Goal: Information Seeking & Learning: Learn about a topic

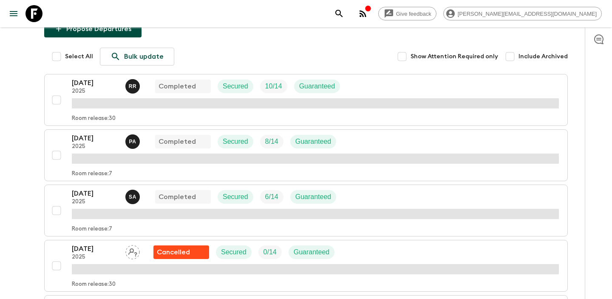
scroll to position [104, 0]
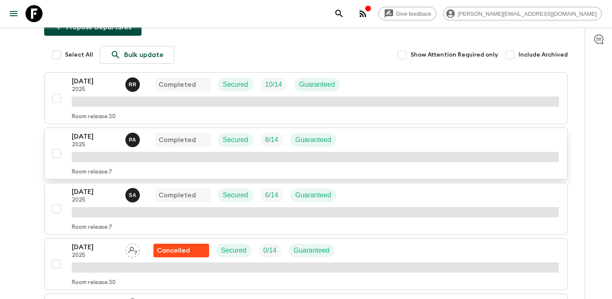
click at [104, 136] on p "[DATE]" at bounding box center [95, 136] width 47 height 10
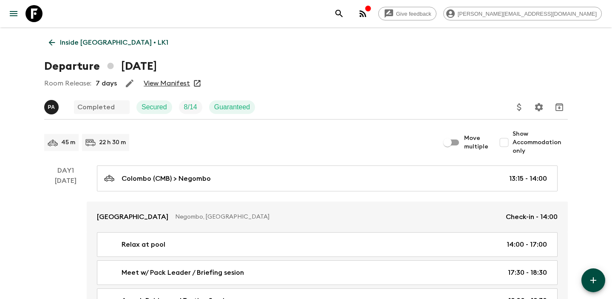
click at [165, 80] on link "View Manifest" at bounding box center [167, 83] width 46 height 9
click at [46, 39] on link "Inside [GEOGRAPHIC_DATA] • LK1" at bounding box center [108, 42] width 129 height 17
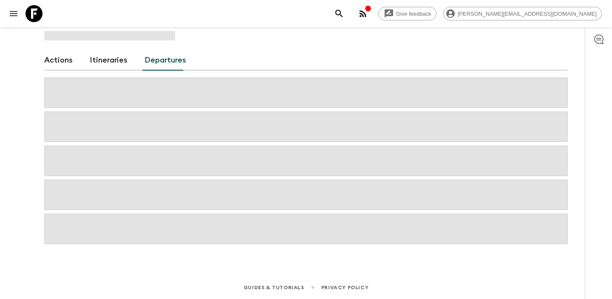
click at [58, 57] on div "Actions Itineraries Departures" at bounding box center [306, 139] width 544 height 225
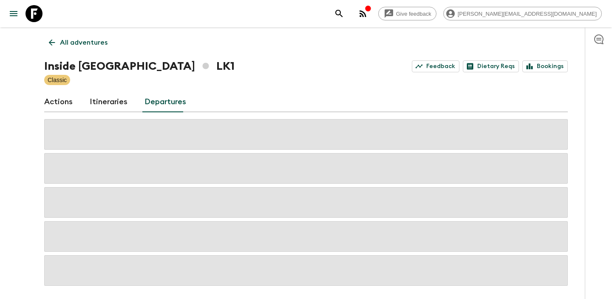
click at [49, 45] on icon at bounding box center [51, 42] width 9 height 9
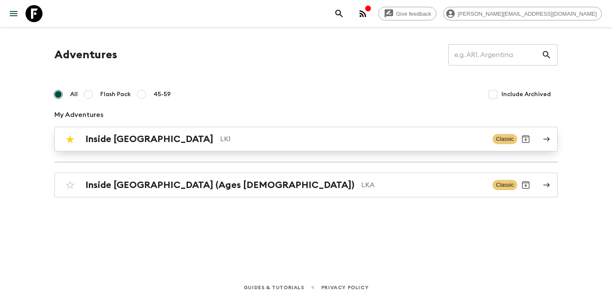
click at [130, 148] on link "Inside [GEOGRAPHIC_DATA] LK1 Classic" at bounding box center [305, 139] width 503 height 25
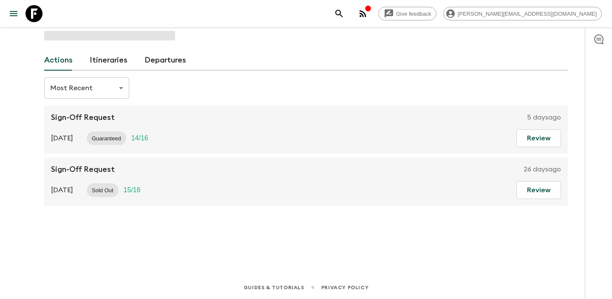
click at [126, 62] on div "Actions Itineraries Departures" at bounding box center [306, 60] width 524 height 20
click at [117, 59] on link "Itineraries" at bounding box center [109, 60] width 38 height 20
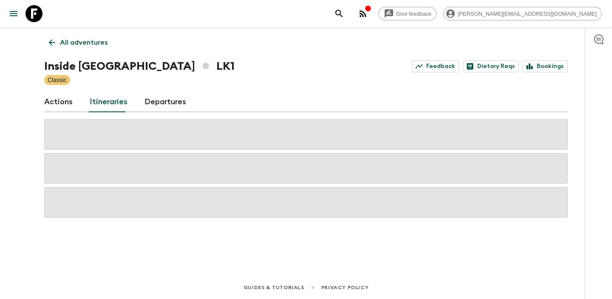
click at [225, 142] on span at bounding box center [306, 134] width 524 height 31
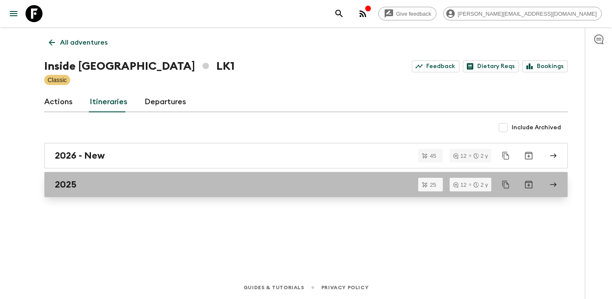
click at [184, 183] on div "2025" at bounding box center [298, 184] width 486 height 11
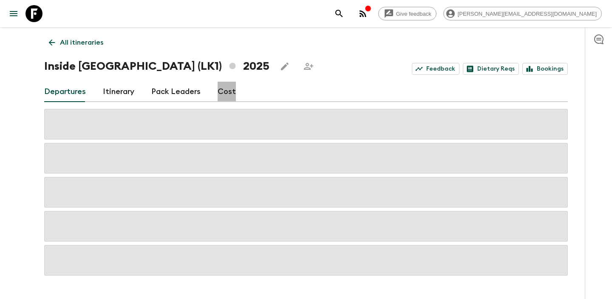
click at [223, 88] on link "Cost" at bounding box center [227, 92] width 18 height 20
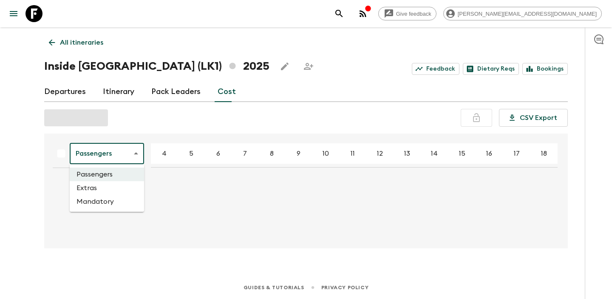
click at [114, 153] on body "Give feedback [PERSON_NAME][EMAIL_ADDRESS][DOMAIN_NAME] All itineraries Inside …" at bounding box center [306, 149] width 612 height 299
click at [121, 158] on div at bounding box center [306, 149] width 612 height 299
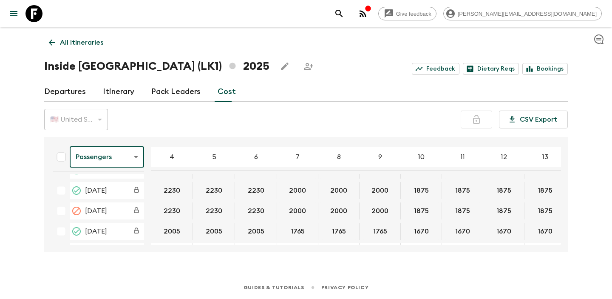
scroll to position [383, 0]
drag, startPoint x: 85, startPoint y: 189, endPoint x: 150, endPoint y: 189, distance: 64.2
click at [150, 189] on td "[DATE]" at bounding box center [98, 190] width 105 height 17
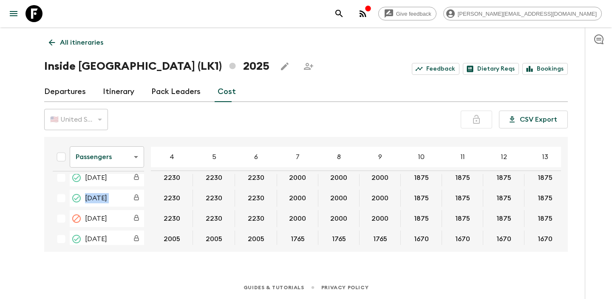
scroll to position [373, 0]
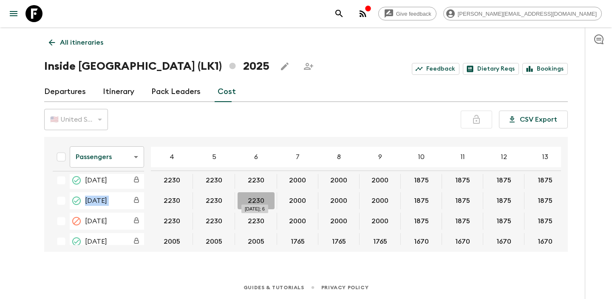
drag, startPoint x: 261, startPoint y: 199, endPoint x: 242, endPoint y: 199, distance: 19.6
click at [242, 199] on button "2230" at bounding box center [256, 200] width 37 height 17
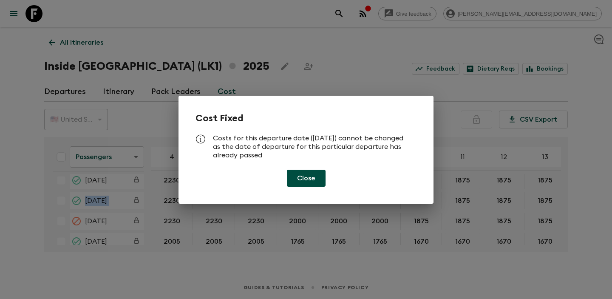
click at [306, 171] on button "Close" at bounding box center [306, 178] width 39 height 17
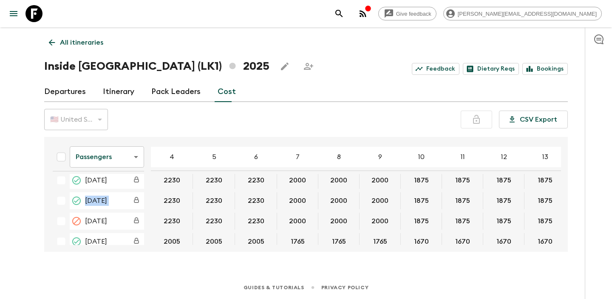
click at [133, 160] on body "Give feedback [PERSON_NAME][EMAIL_ADDRESS][DOMAIN_NAME] All itineraries Inside …" at bounding box center [306, 149] width 612 height 299
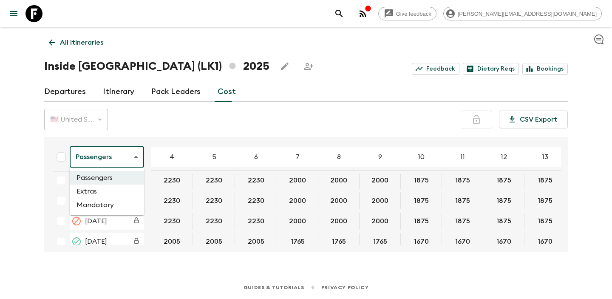
click at [119, 193] on li "Extras" at bounding box center [107, 192] width 74 height 14
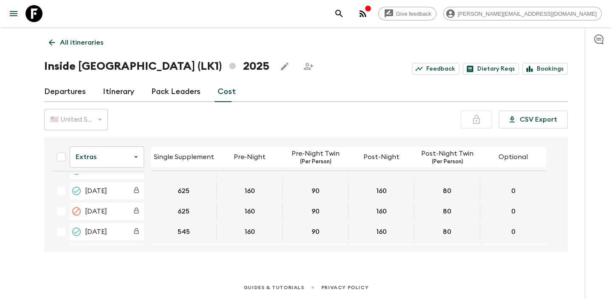
scroll to position [389, 0]
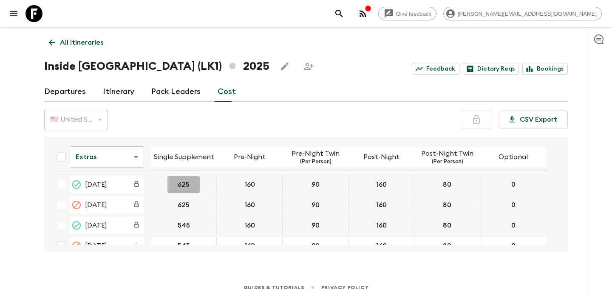
drag, startPoint x: 190, startPoint y: 183, endPoint x: 166, endPoint y: 183, distance: 24.2
click at [167, 183] on div "625" at bounding box center [184, 184] width 66 height 17
